Goal: Find specific page/section: Find specific page/section

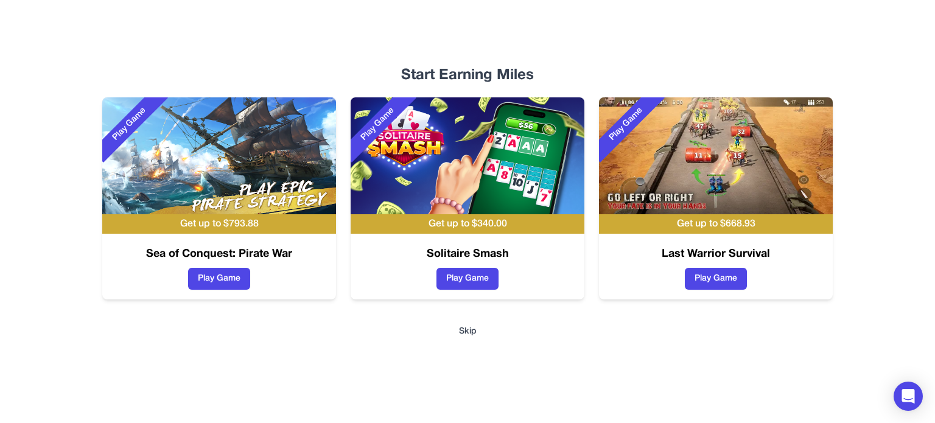
click at [464, 335] on button "Skip" at bounding box center [468, 332] width 18 height 12
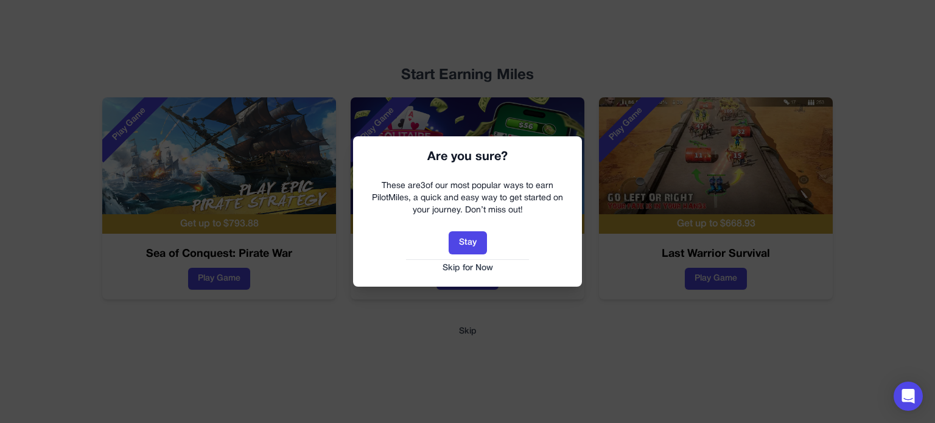
click at [481, 265] on button "Skip for Now" at bounding box center [467, 268] width 205 height 12
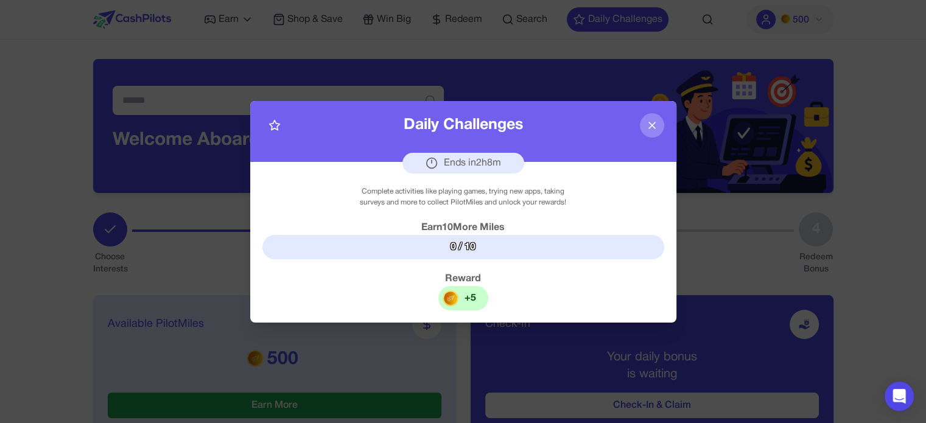
click at [651, 122] on icon at bounding box center [652, 125] width 12 height 12
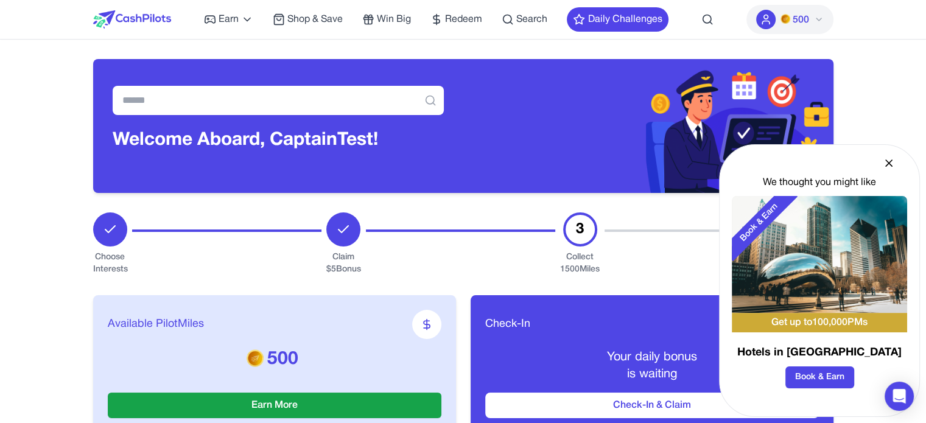
click at [884, 158] on icon at bounding box center [889, 163] width 12 height 12
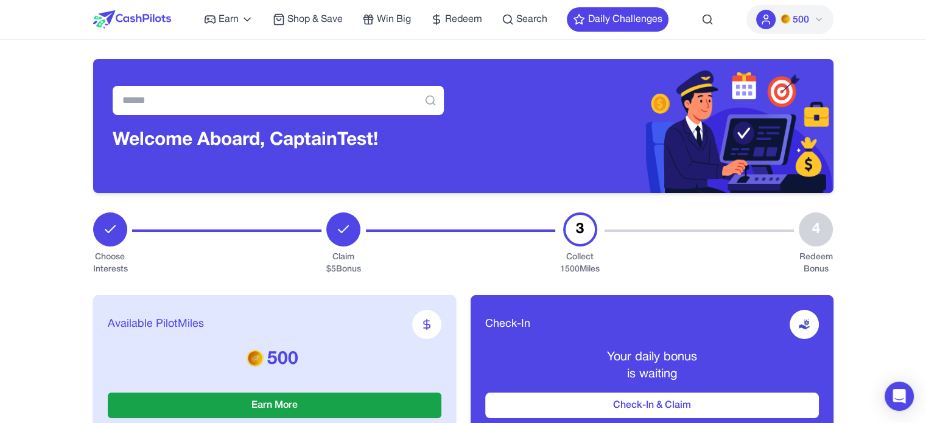
click at [794, 18] on span "500" at bounding box center [801, 20] width 16 height 15
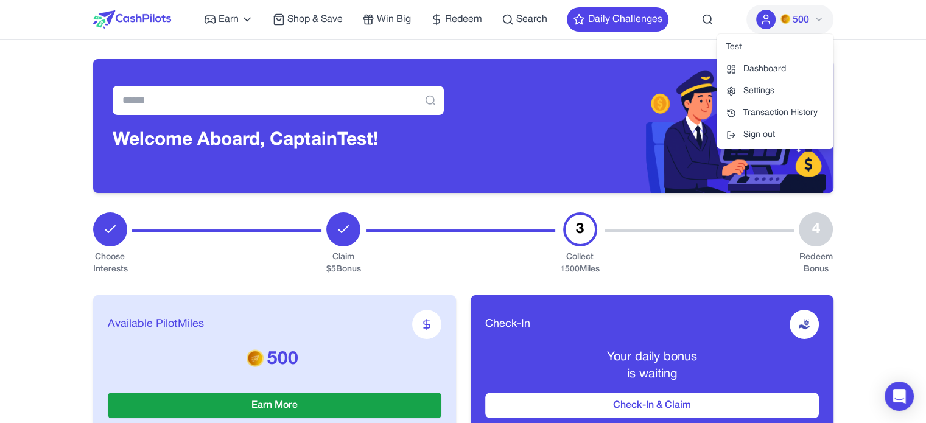
click at [794, 18] on span "500" at bounding box center [801, 20] width 16 height 15
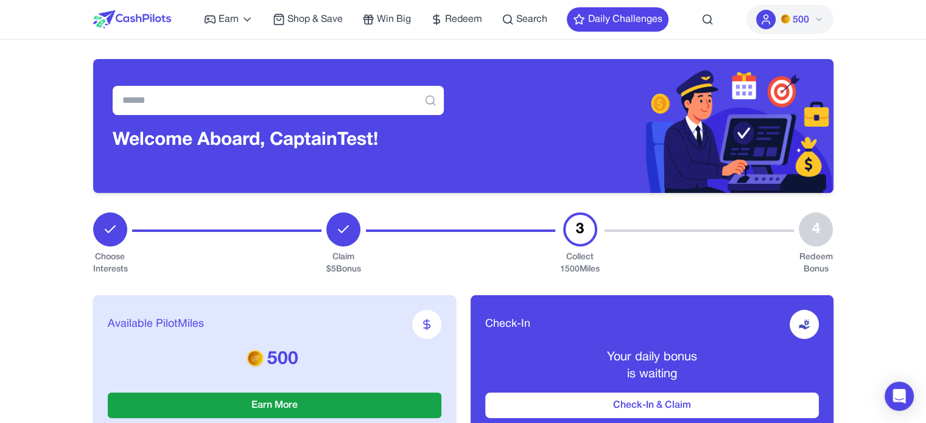
click at [604, 55] on div "Welcome Aboard, Captain [PERSON_NAME]!" at bounding box center [463, 116] width 740 height 153
click at [787, 10] on button "500" at bounding box center [789, 19] width 87 height 29
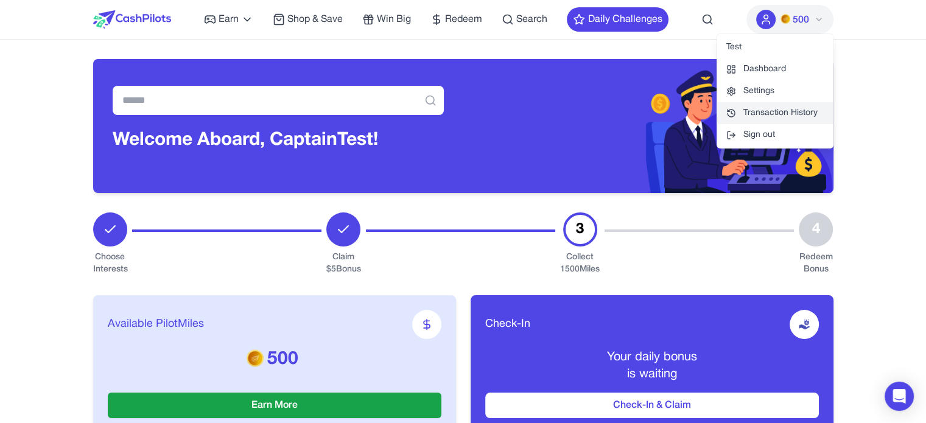
click at [775, 112] on link "Transaction History" at bounding box center [775, 113] width 117 height 22
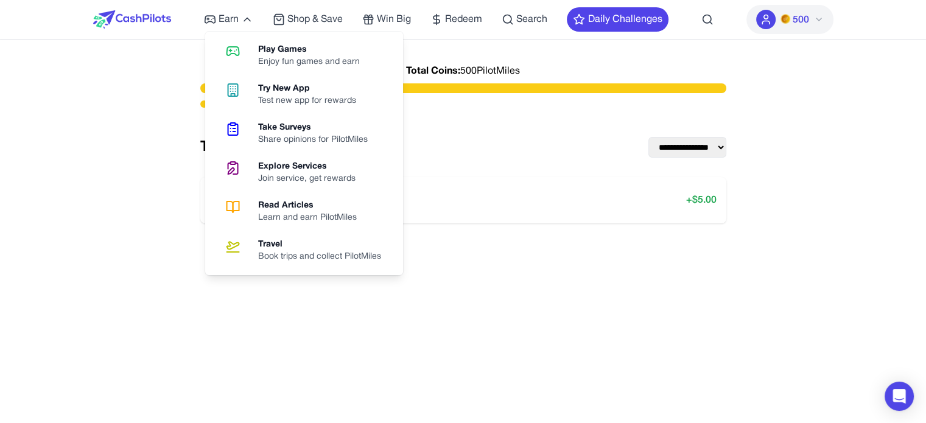
click at [147, 19] on img at bounding box center [132, 19] width 78 height 18
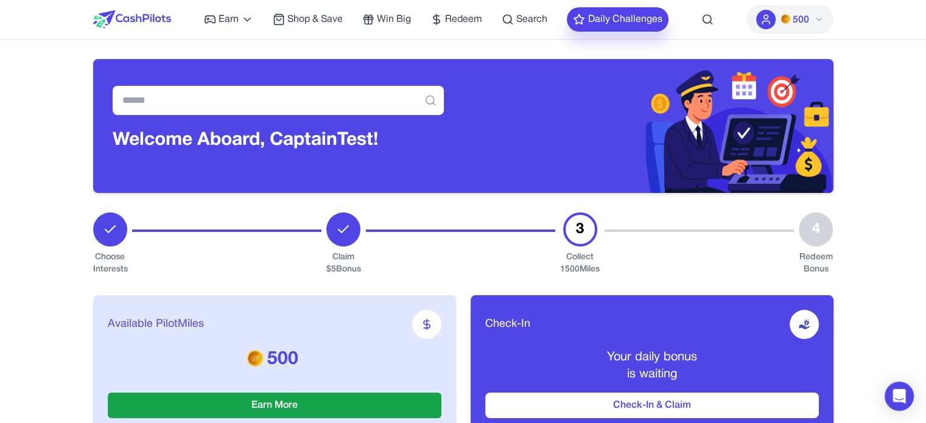
click at [612, 15] on button "Daily Challenges" at bounding box center [618, 19] width 102 height 24
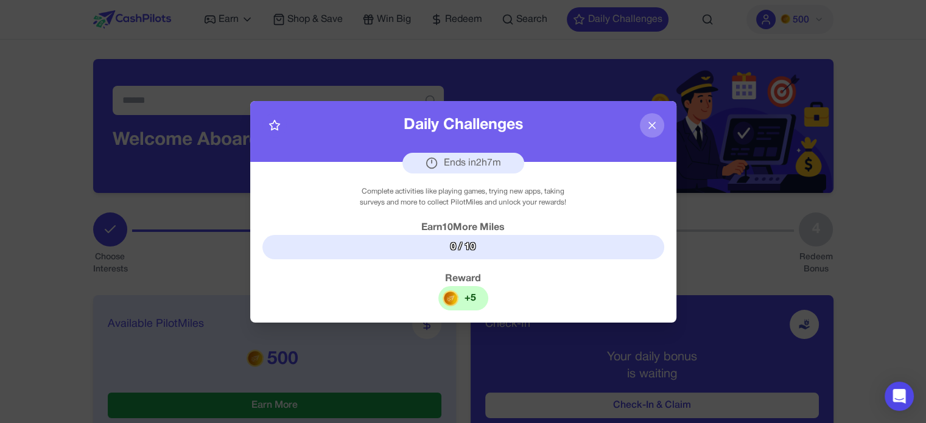
click at [653, 133] on button at bounding box center [652, 125] width 24 height 24
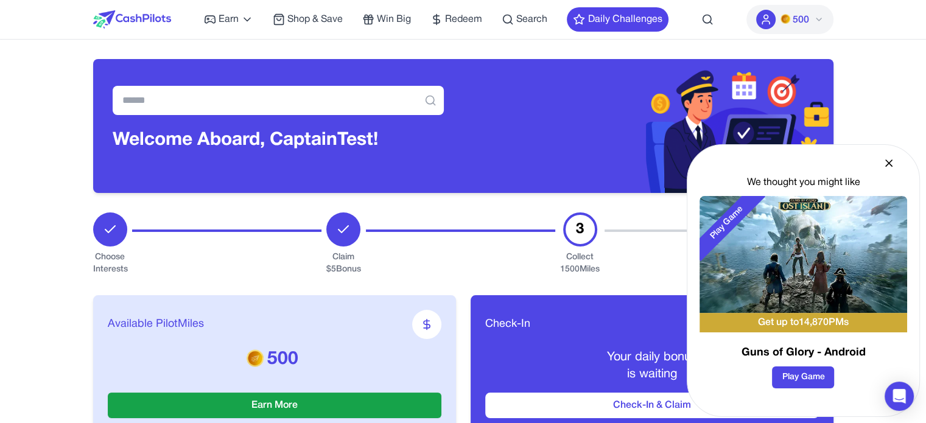
click at [890, 164] on icon at bounding box center [889, 163] width 12 height 12
